Goal: Obtain resource: Download file/media

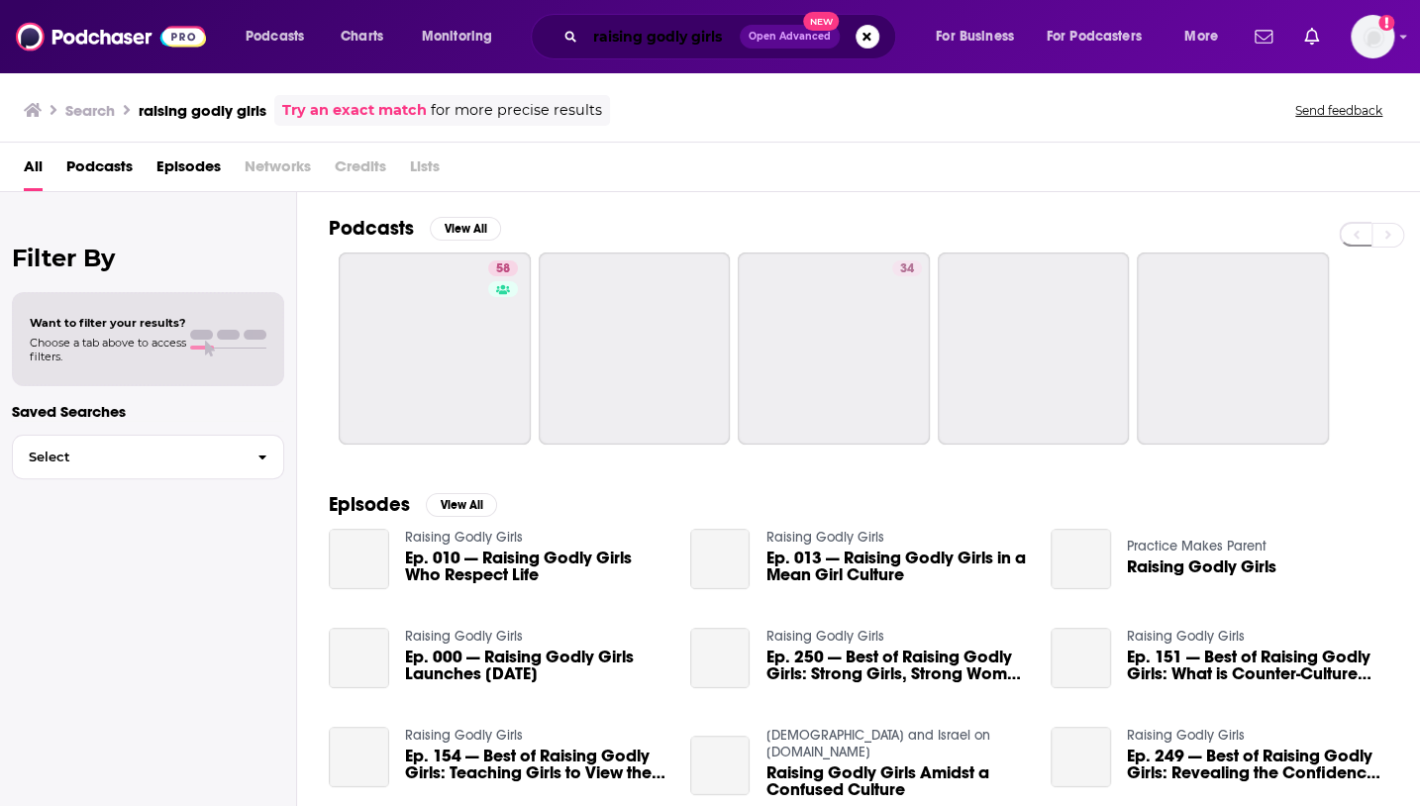
click at [629, 33] on input "raising godly girls" at bounding box center [662, 37] width 154 height 32
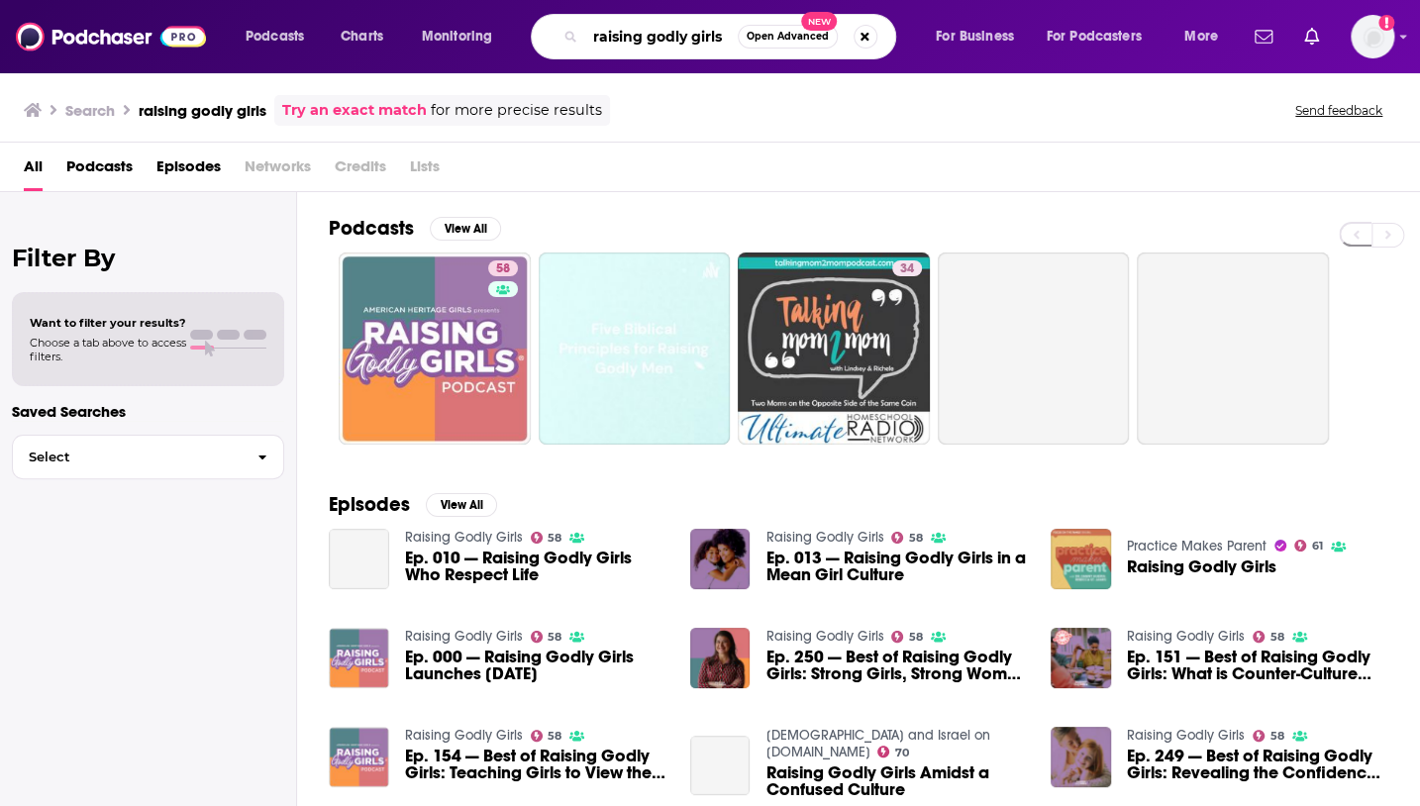
click at [629, 33] on input "raising godly girls" at bounding box center [661, 37] width 152 height 32
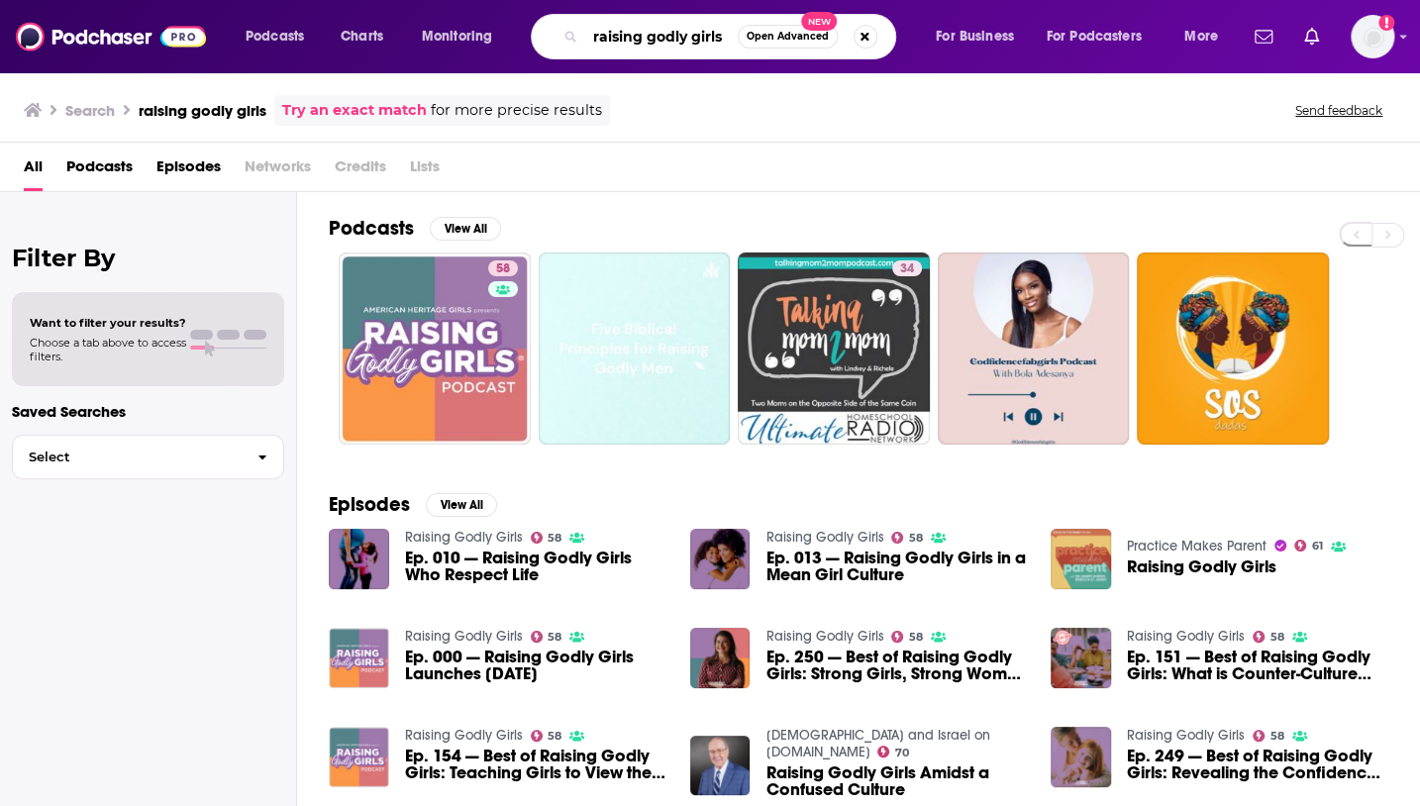
click at [629, 33] on input "raising godly girls" at bounding box center [661, 37] width 152 height 32
type input "that sounds fun"
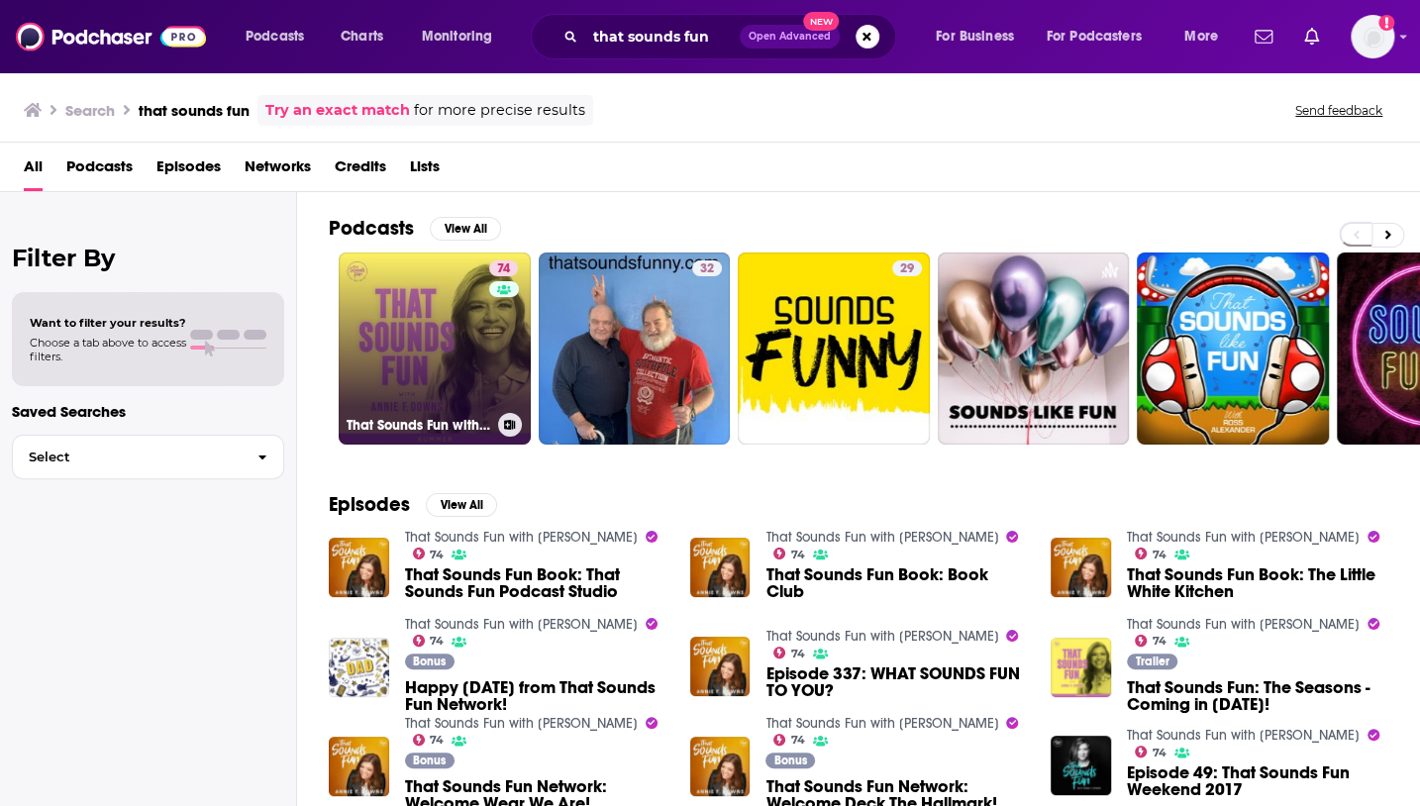
click at [394, 332] on link "74 That Sounds Fun with [PERSON_NAME]" at bounding box center [435, 348] width 192 height 192
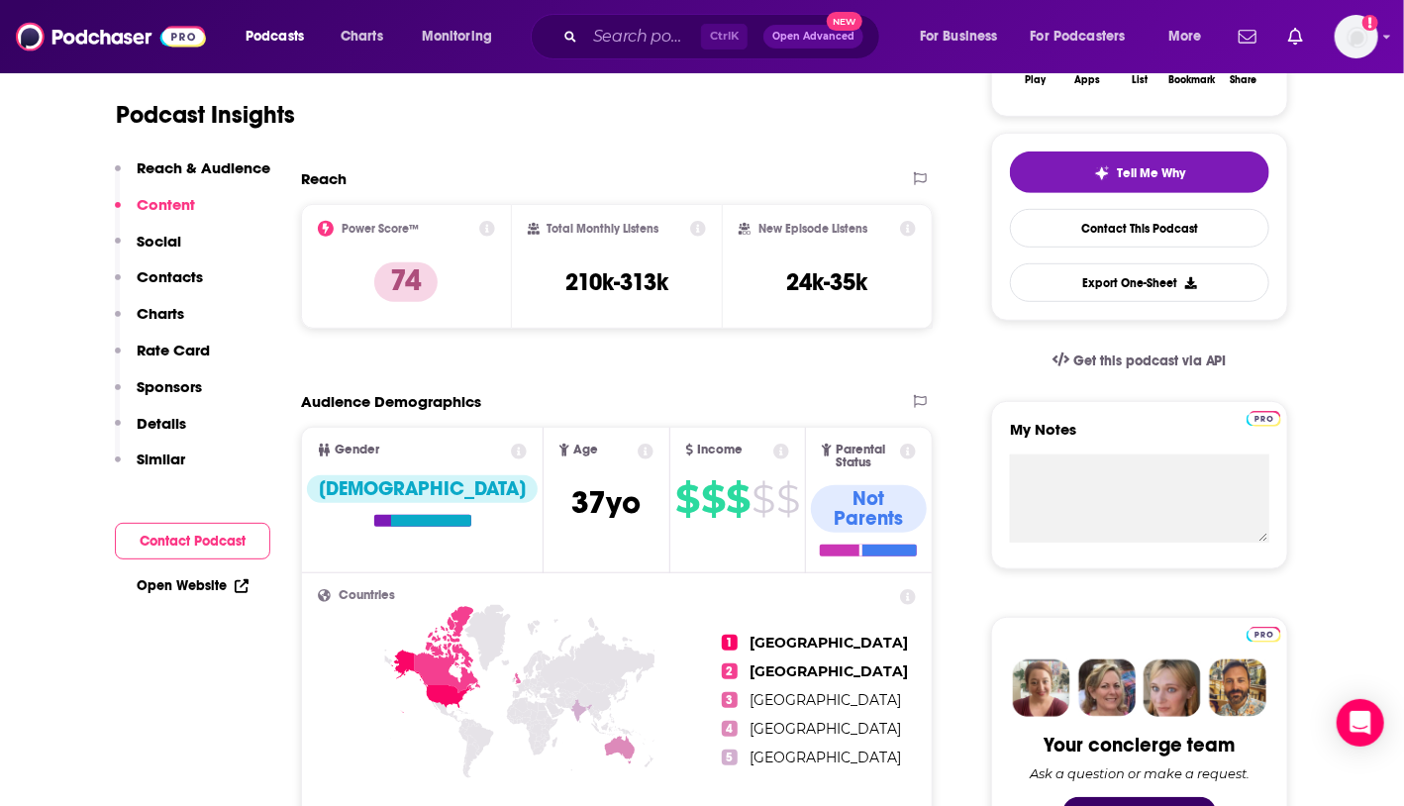
scroll to position [400, 0]
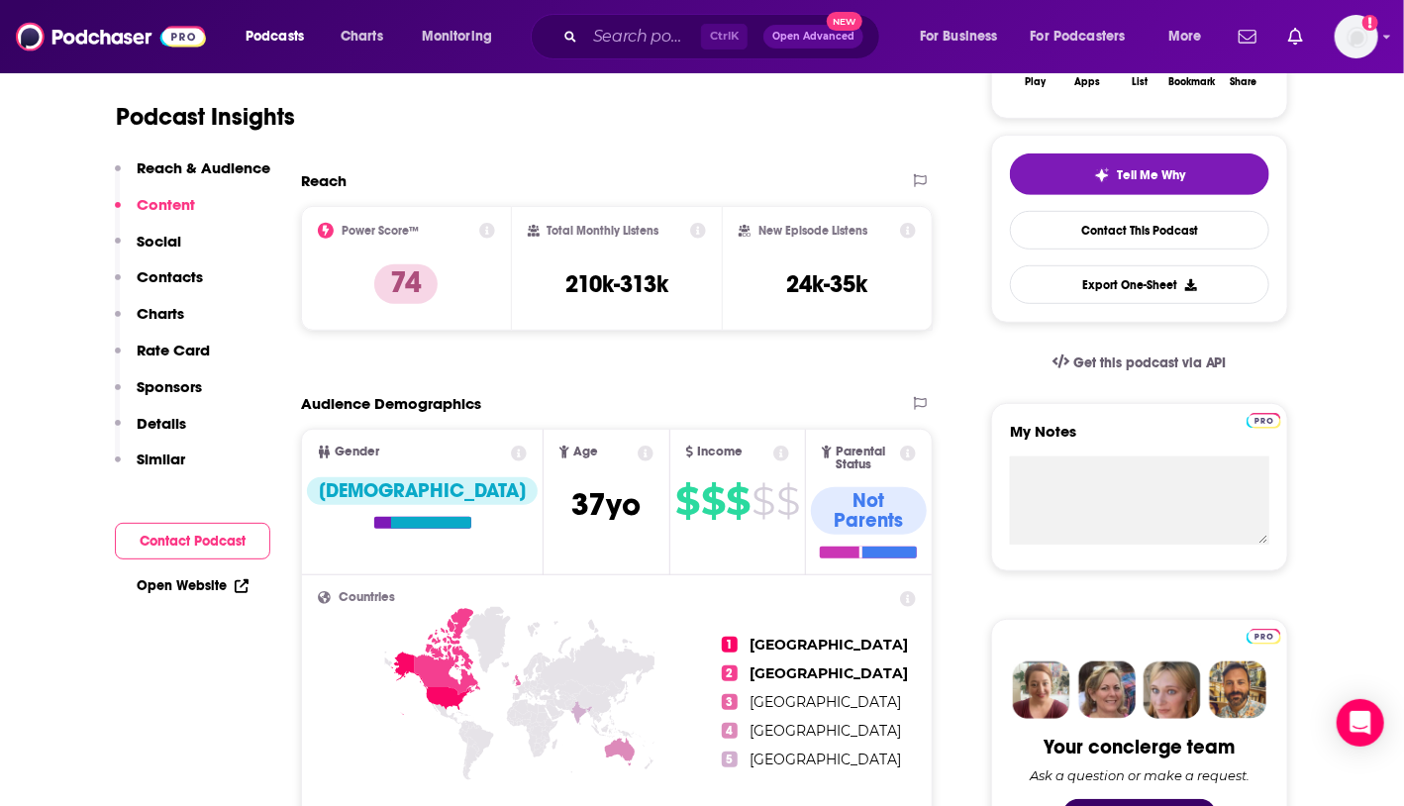
click at [485, 230] on icon at bounding box center [487, 231] width 16 height 16
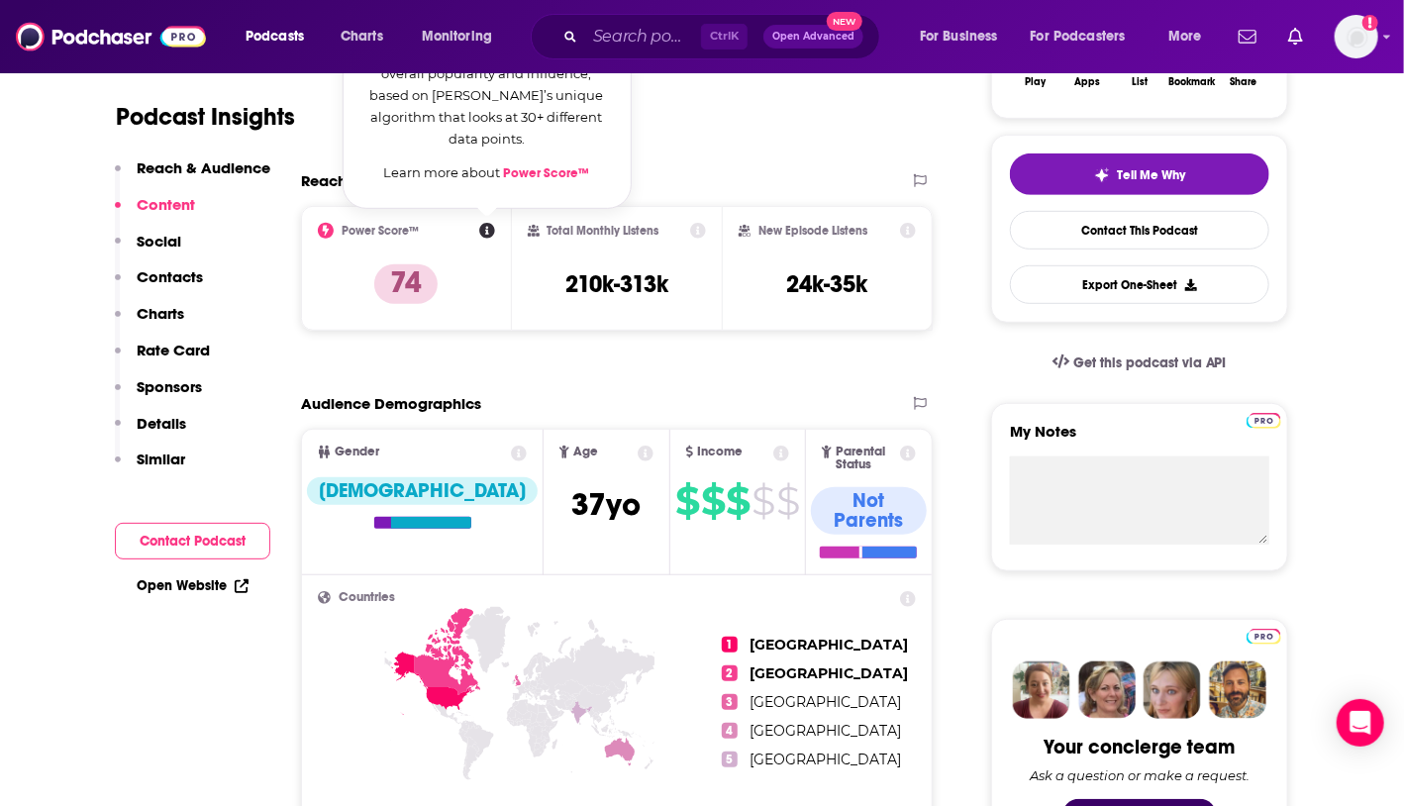
scroll to position [291, 0]
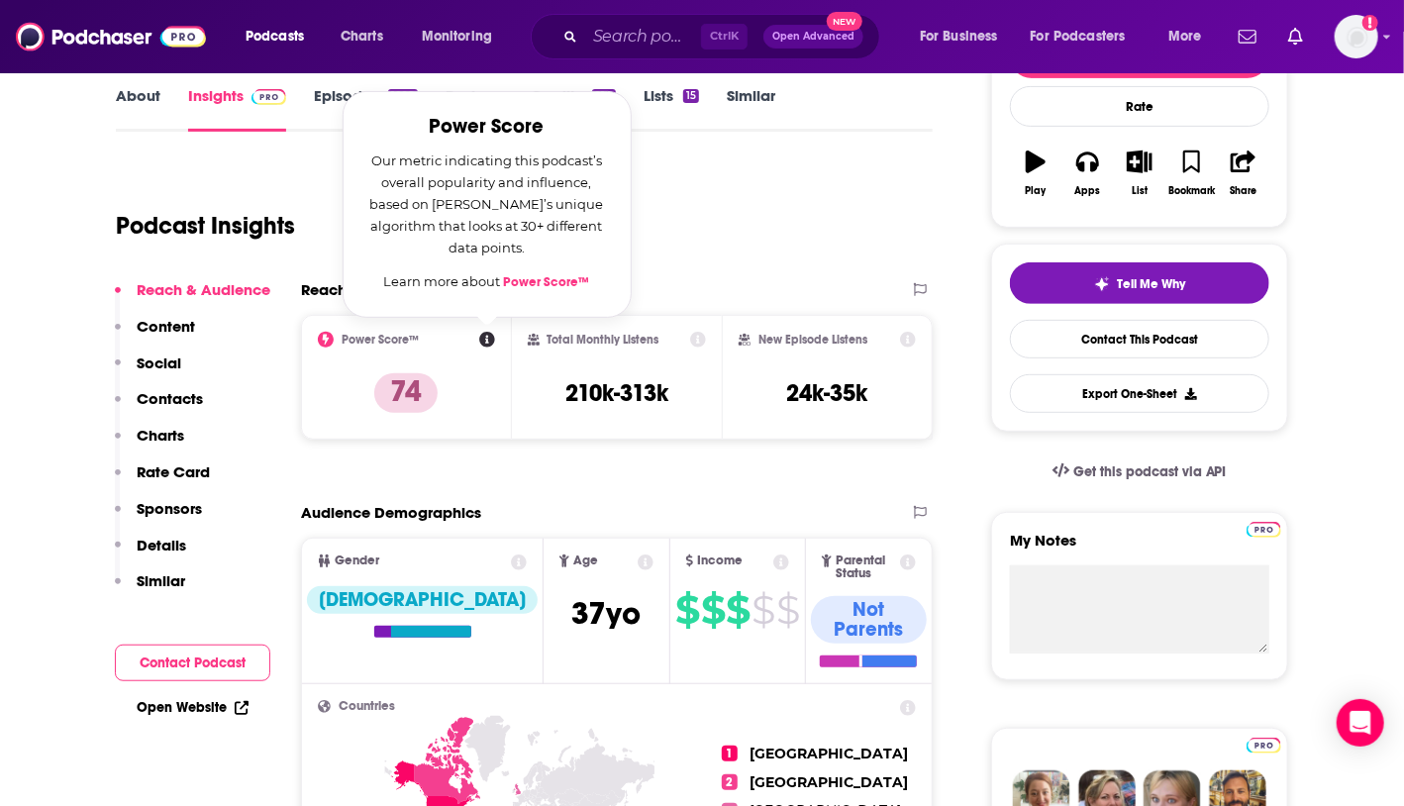
click at [521, 280] on link "Power Score™" at bounding box center [547, 282] width 86 height 16
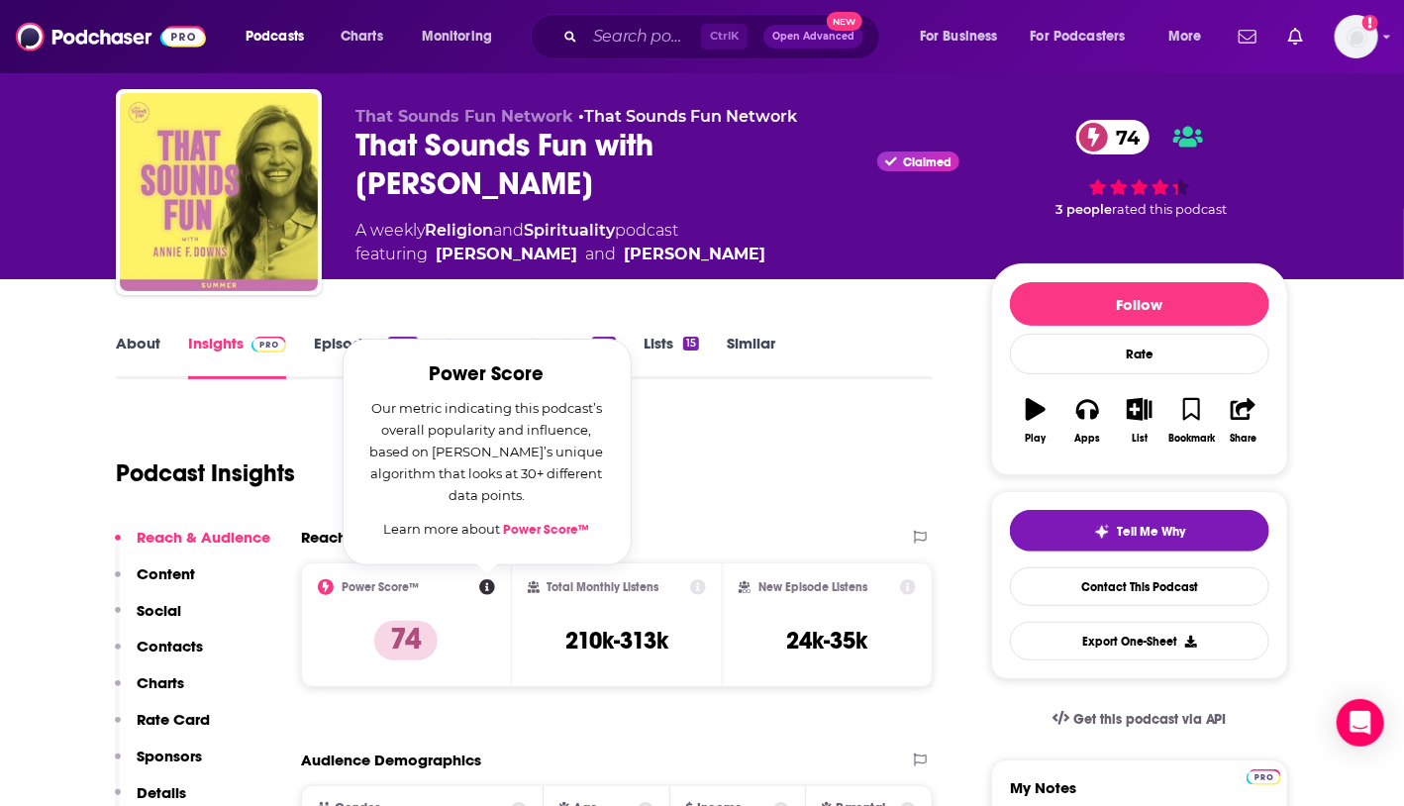
scroll to position [43, 0]
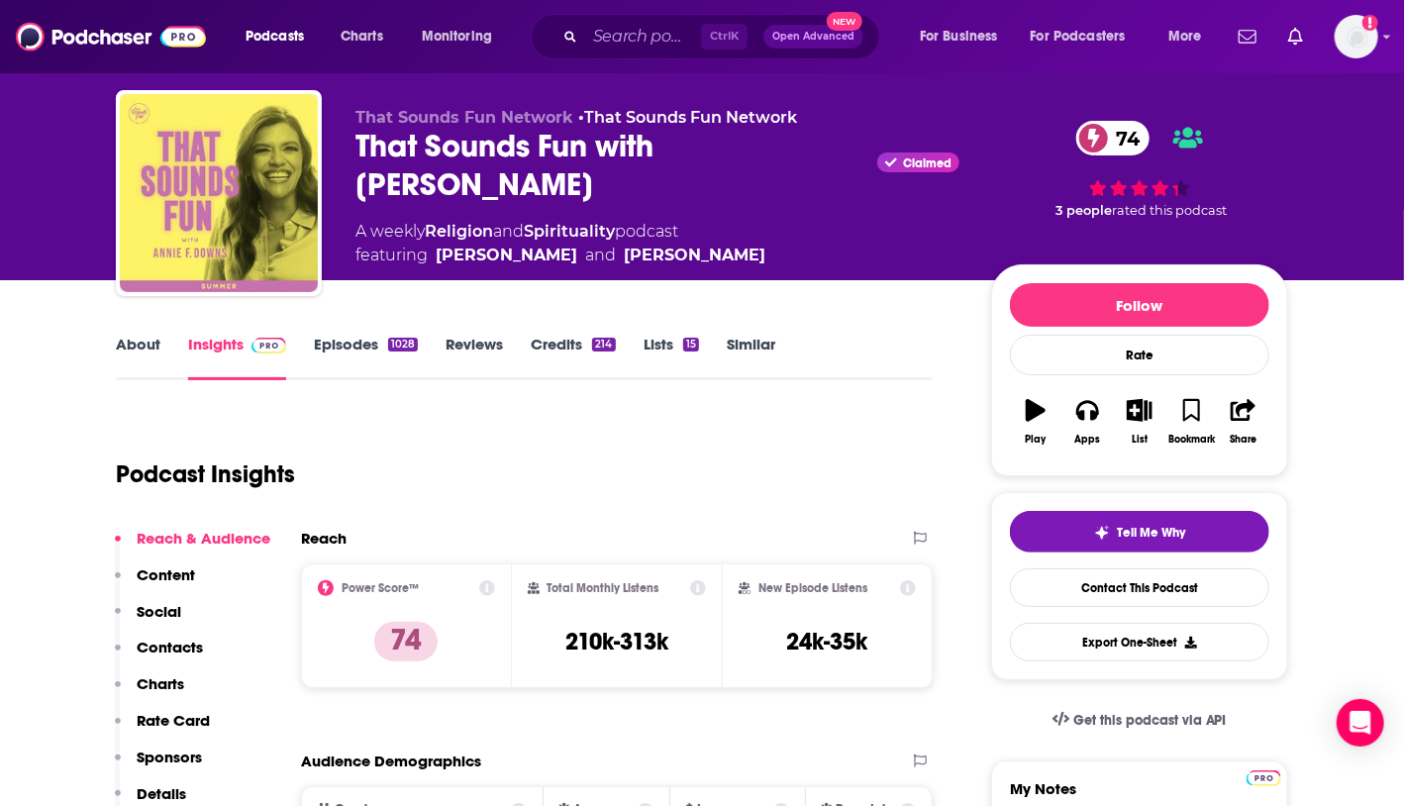
click at [882, 437] on div "Podcast Insights" at bounding box center [516, 462] width 801 height 101
click at [1106, 649] on button "Export One-Sheet" at bounding box center [1139, 642] width 259 height 39
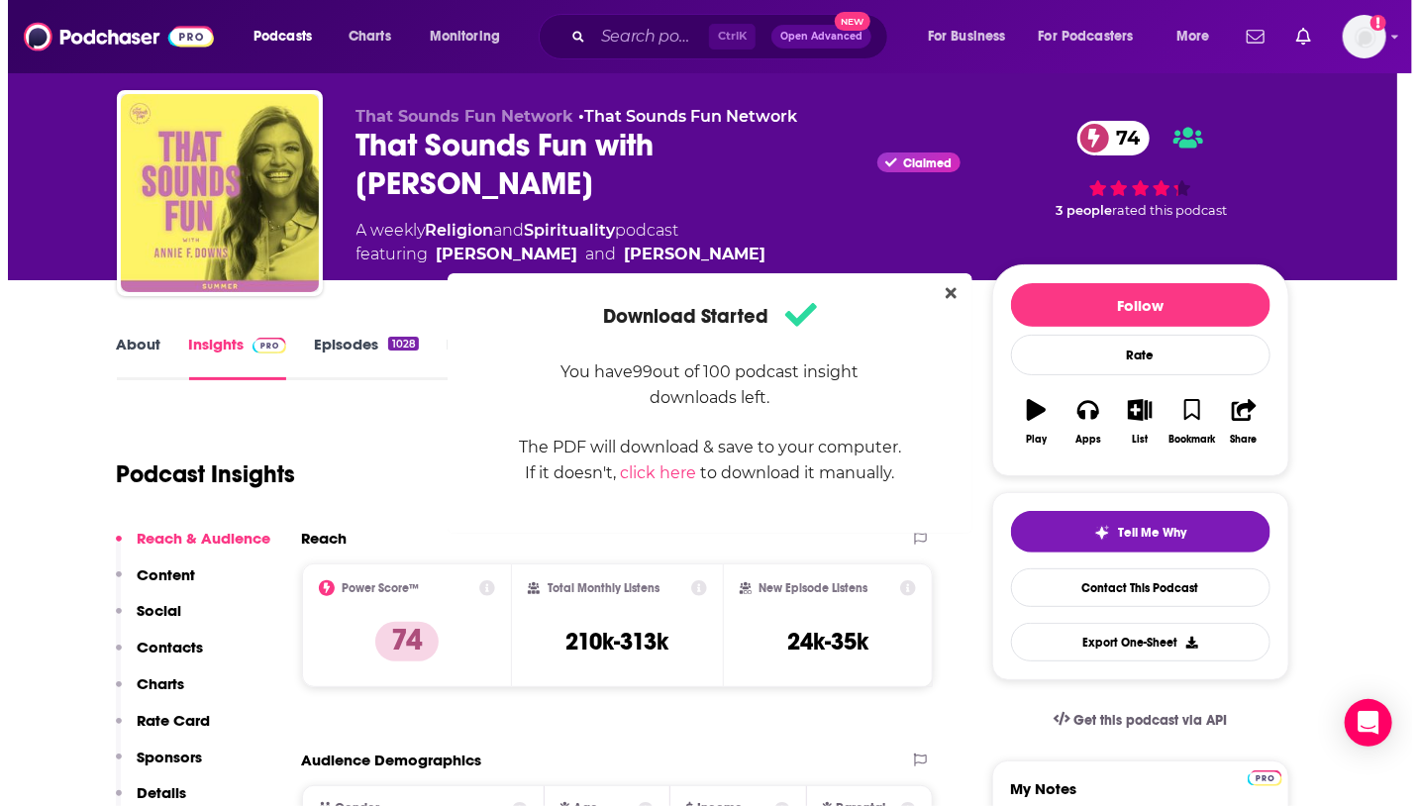
scroll to position [0, 0]
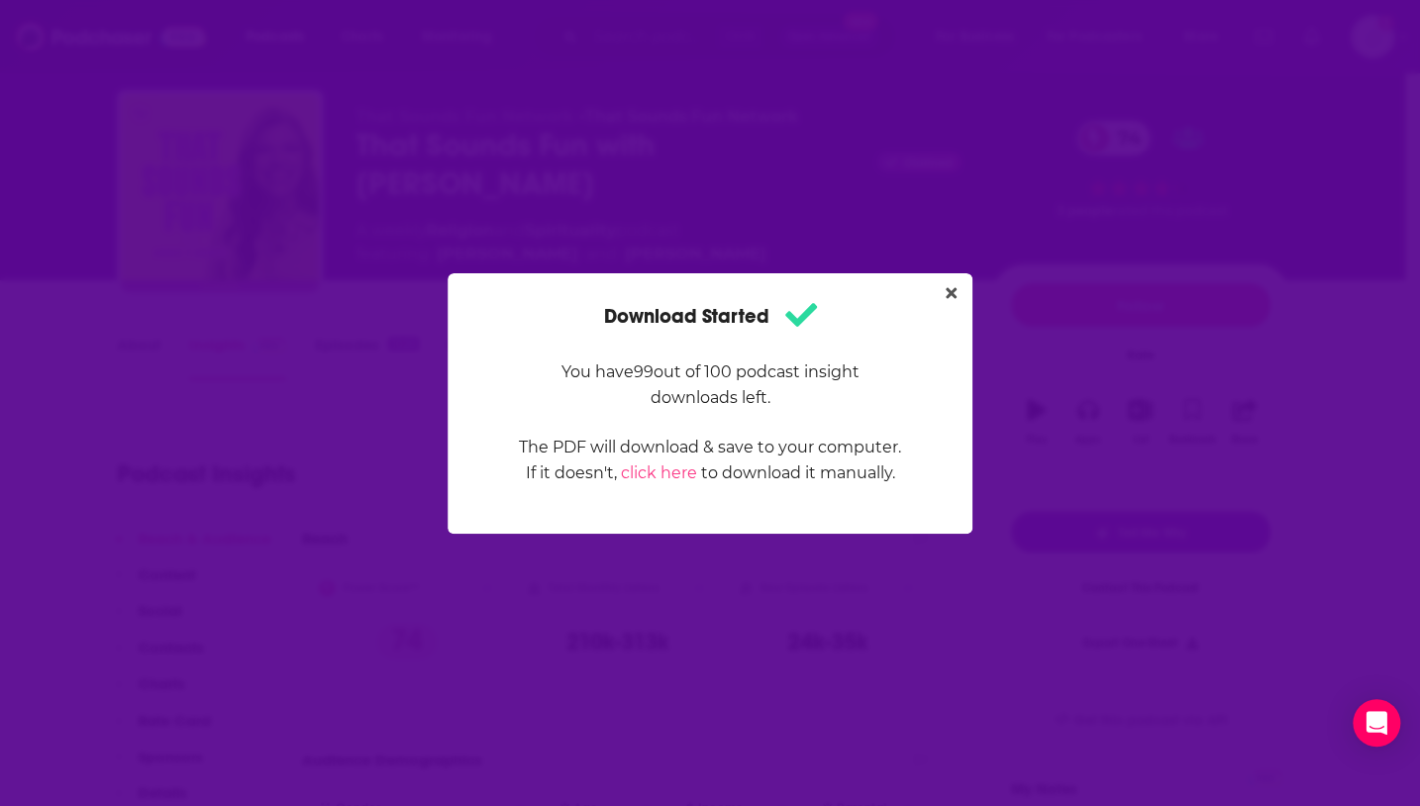
click at [1249, 227] on div "Download Started You have 99 out of 100 podcast insight downloads left. The PDF…" at bounding box center [710, 403] width 1420 height 806
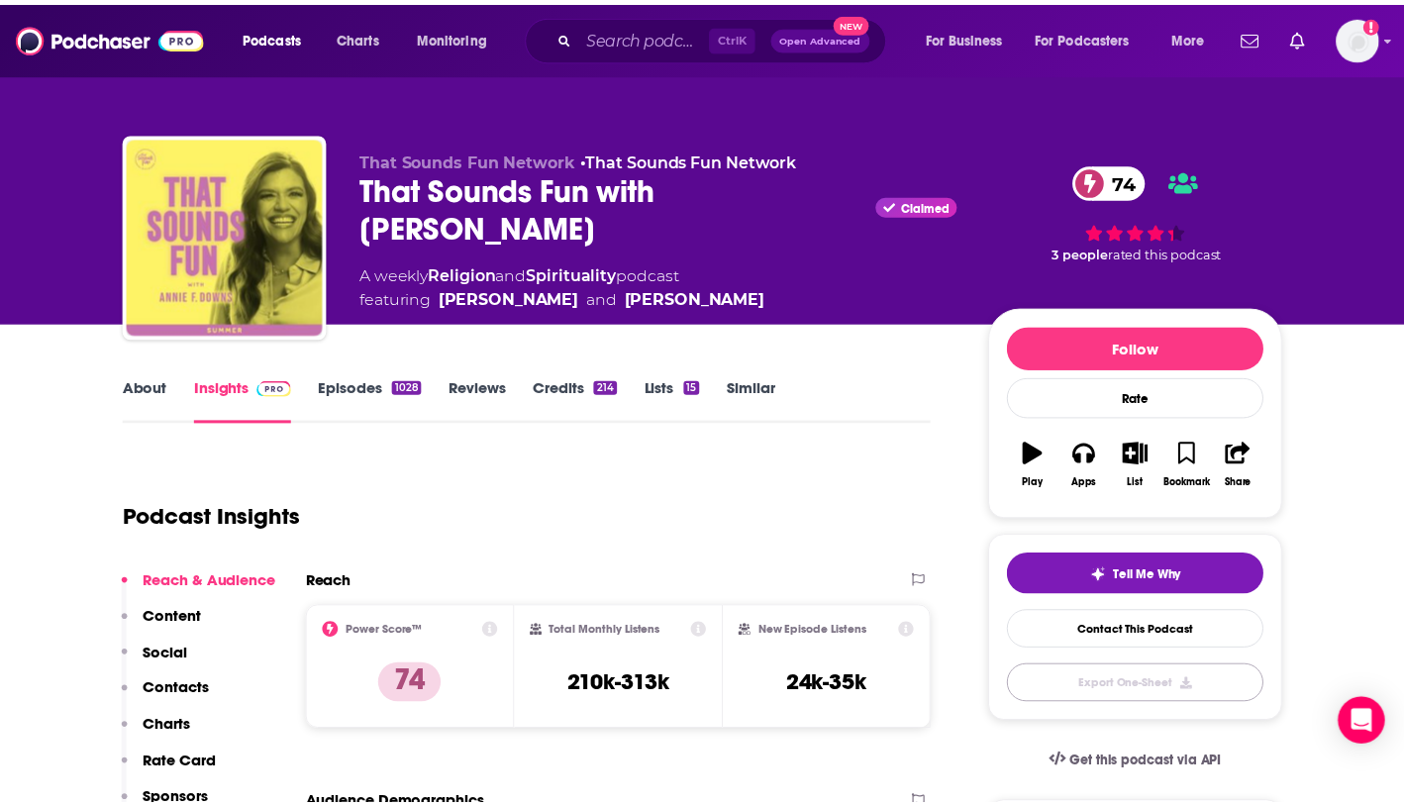
scroll to position [43, 0]
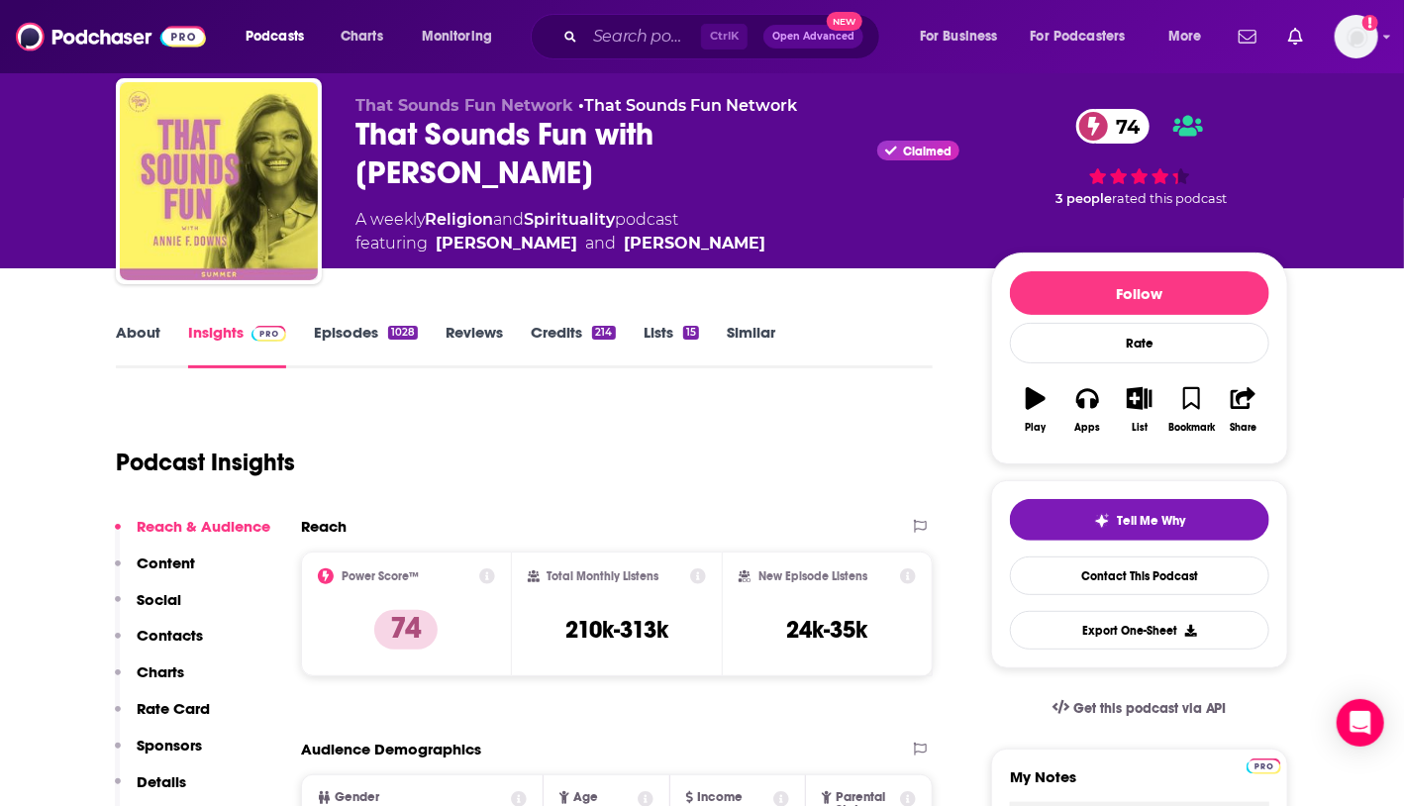
click at [483, 581] on icon at bounding box center [487, 576] width 16 height 16
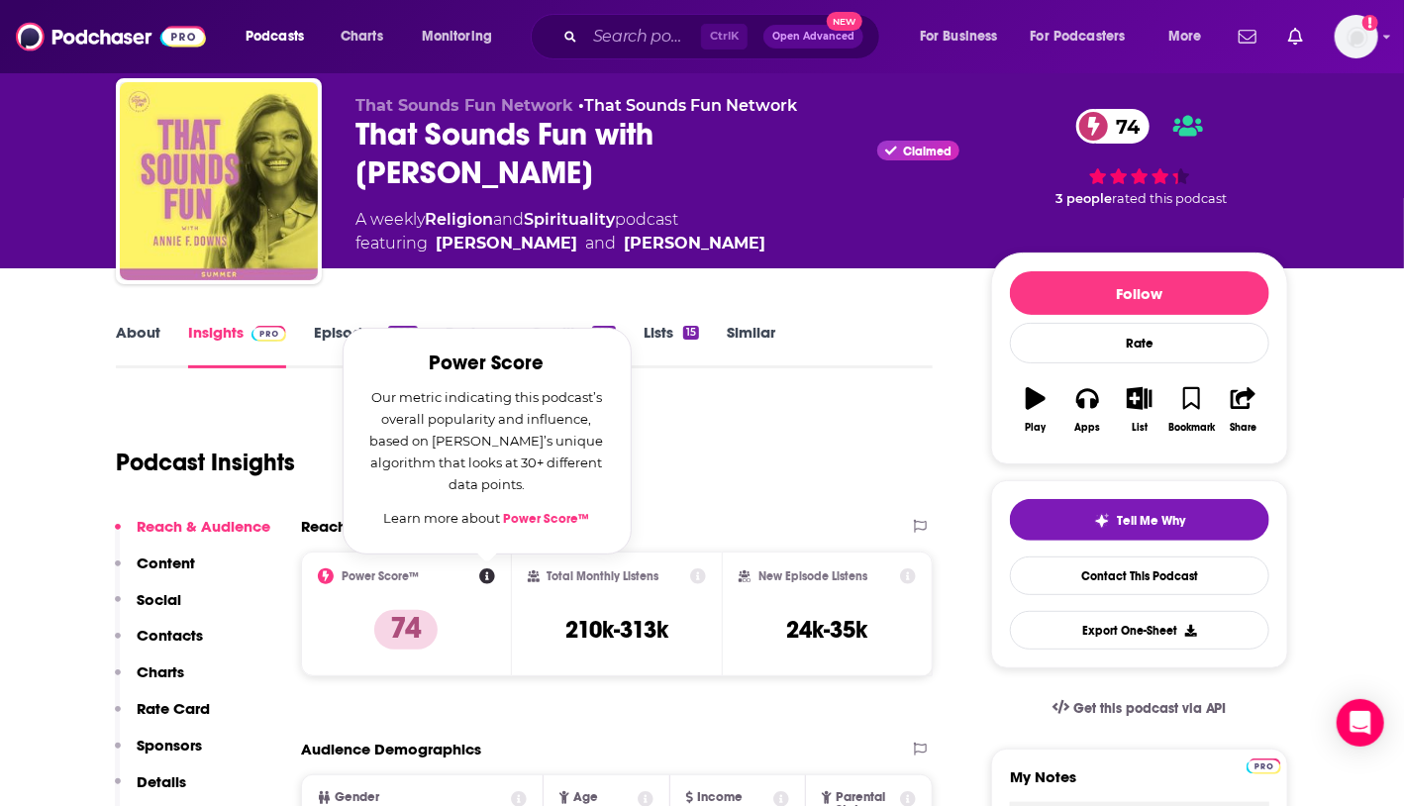
click at [552, 513] on link "Power Score™" at bounding box center [547, 519] width 86 height 16
